Goal: Task Accomplishment & Management: Use online tool/utility

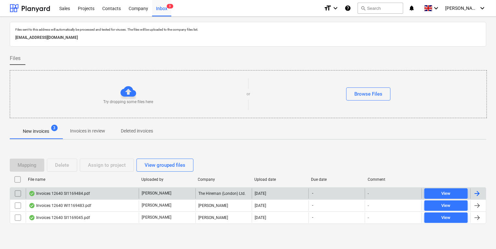
click at [106, 192] on div "Invoices 12640 SI1169484.pdf" at bounding box center [82, 193] width 113 height 10
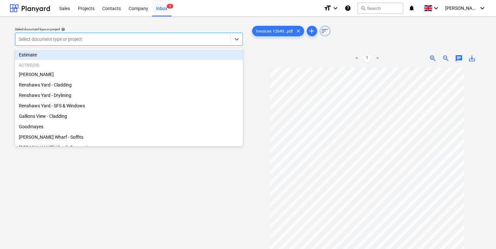
click at [155, 38] on div at bounding box center [123, 39] width 209 height 7
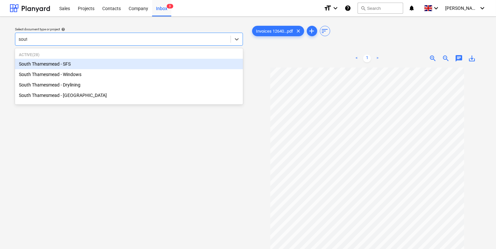
type input "south"
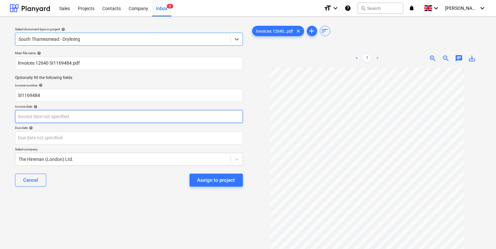
click at [111, 118] on body "Sales Projects Contacts Company Inbox 3 format_size keyboard_arrow_down help se…" at bounding box center [248, 124] width 496 height 249
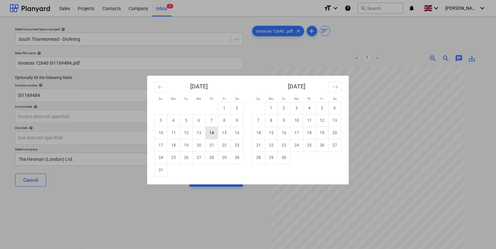
click at [212, 133] on td "14" at bounding box center [212, 132] width 13 height 12
type input "[DATE]"
click at [211, 135] on body "Sales Projects Contacts Company Inbox 3 format_size keyboard_arrow_down help se…" at bounding box center [248, 124] width 496 height 249
click at [282, 156] on td "30" at bounding box center [284, 157] width 13 height 12
type input "[DATE]"
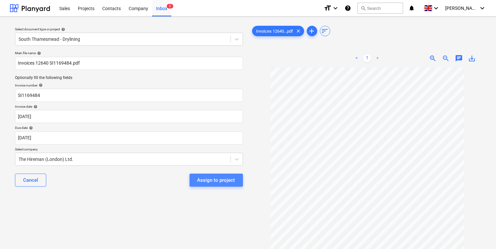
click at [221, 179] on div "Assign to project" at bounding box center [216, 180] width 38 height 8
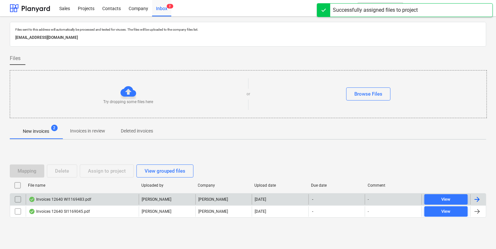
click at [127, 196] on div "Invoices 12640 WI1169483.pdf" at bounding box center [82, 199] width 113 height 10
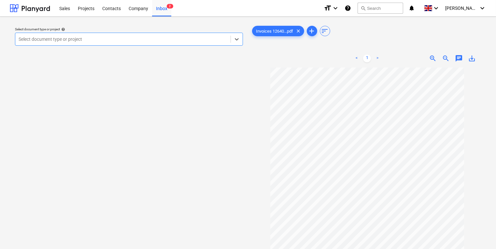
click at [95, 39] on div at bounding box center [123, 39] width 209 height 7
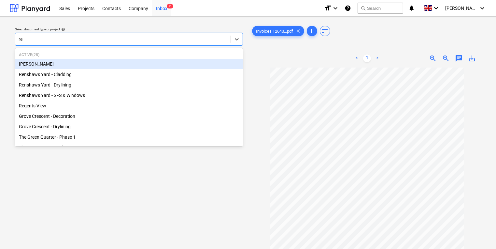
type input "ren"
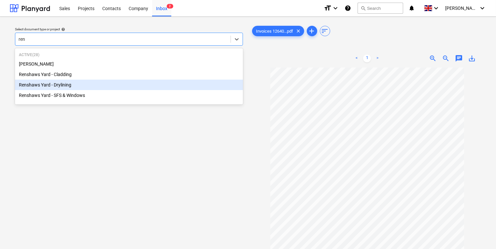
click at [90, 84] on div "Renshaws Yard - Drylining" at bounding box center [129, 85] width 228 height 10
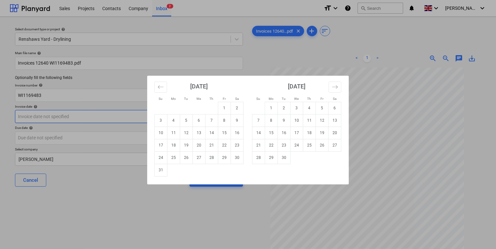
click at [89, 113] on body "Sales Projects Contacts Company Inbox 2 format_size keyboard_arrow_down help se…" at bounding box center [248, 124] width 496 height 249
click at [210, 131] on td "14" at bounding box center [212, 132] width 13 height 12
type input "[DATE]"
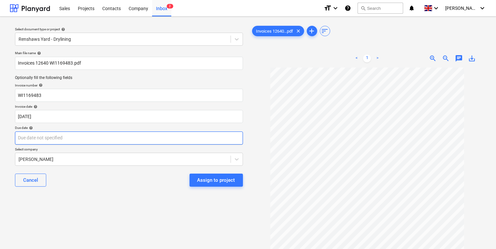
click at [203, 137] on body "Sales Projects Contacts Company Inbox 2 format_size keyboard_arrow_down help se…" at bounding box center [248, 124] width 496 height 249
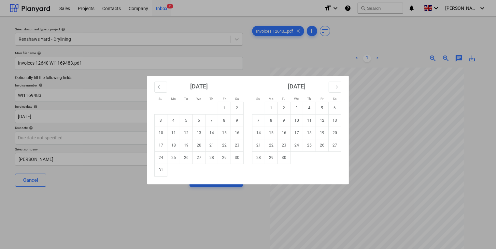
drag, startPoint x: 282, startPoint y: 157, endPoint x: 262, endPoint y: 173, distance: 25.4
click at [282, 157] on td "30" at bounding box center [284, 157] width 13 height 12
type input "[DATE]"
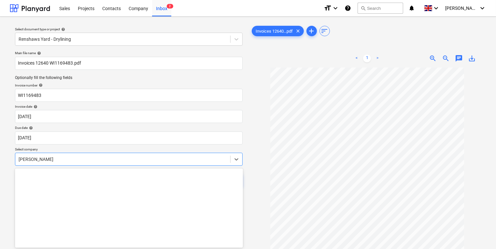
scroll to position [21, 0]
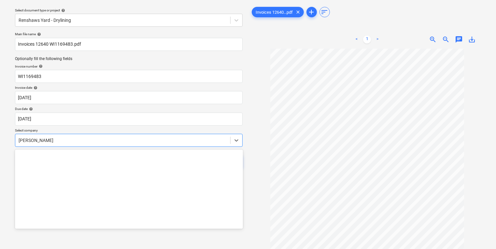
click at [146, 160] on body "Sales Projects Contacts Company Inbox 2 format_size keyboard_arrow_down help se…" at bounding box center [248, 105] width 496 height 249
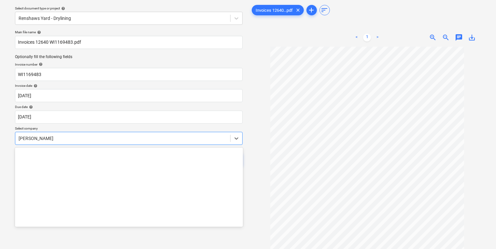
scroll to position [1129, 0]
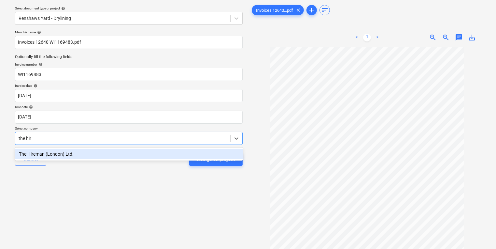
type input "the hire"
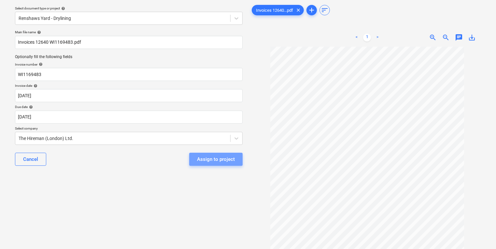
click at [209, 158] on div "Assign to project" at bounding box center [216, 159] width 38 height 8
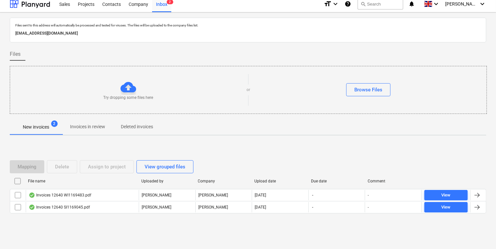
scroll to position [4, 0]
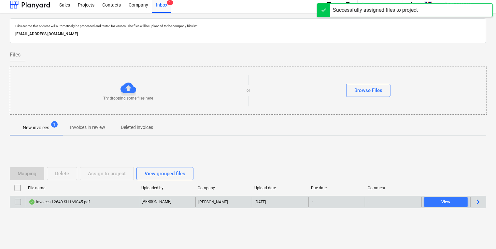
click at [75, 203] on div "Invoices 12640 SI1169045.pdf" at bounding box center [59, 201] width 61 height 5
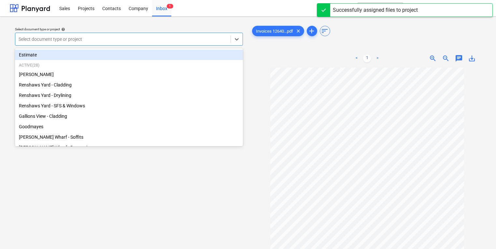
click at [164, 36] on div at bounding box center [123, 39] width 209 height 7
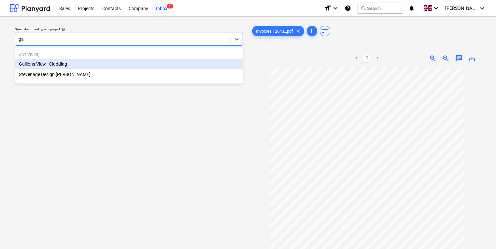
type input "gal"
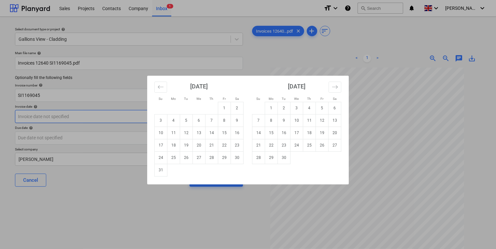
click at [128, 114] on body "Sales Projects Contacts Company Inbox 1 format_size keyboard_arrow_down help se…" at bounding box center [248, 124] width 496 height 249
click at [211, 129] on td "14" at bounding box center [212, 132] width 13 height 12
type input "[DATE]"
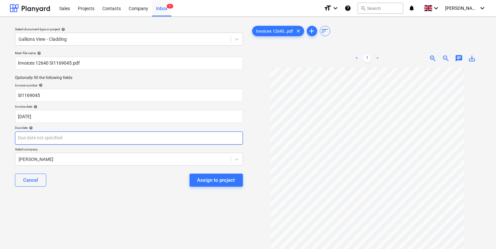
click at [193, 142] on body "Sales Projects Contacts Company Inbox 1 format_size keyboard_arrow_down help se…" at bounding box center [248, 124] width 496 height 249
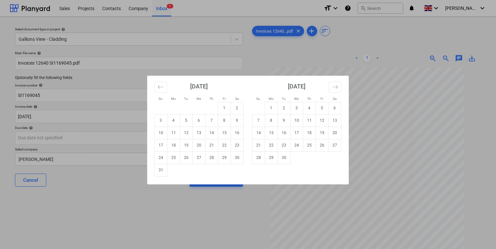
drag, startPoint x: 284, startPoint y: 157, endPoint x: 261, endPoint y: 163, distance: 23.7
click at [284, 157] on td "30" at bounding box center [284, 157] width 13 height 12
type input "[DATE]"
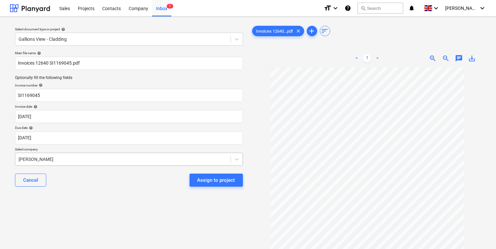
click at [222, 160] on body "Sales Projects Contacts Company Inbox 1 format_size keyboard_arrow_down help se…" at bounding box center [248, 124] width 496 height 249
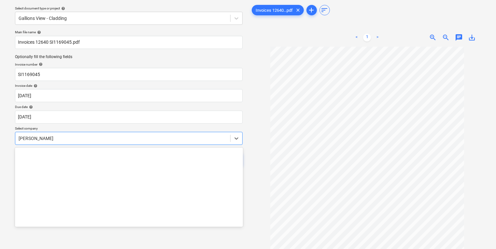
scroll to position [1129, 0]
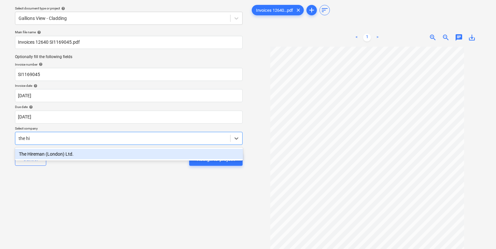
type input "the hir"
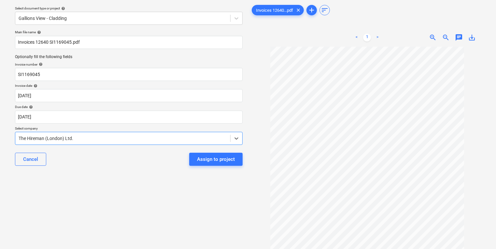
click at [222, 160] on div "Assign to project" at bounding box center [216, 159] width 38 height 8
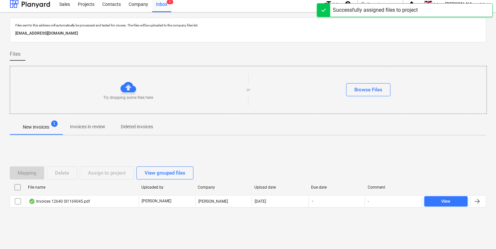
scroll to position [4, 0]
